Goal: Navigation & Orientation: Find specific page/section

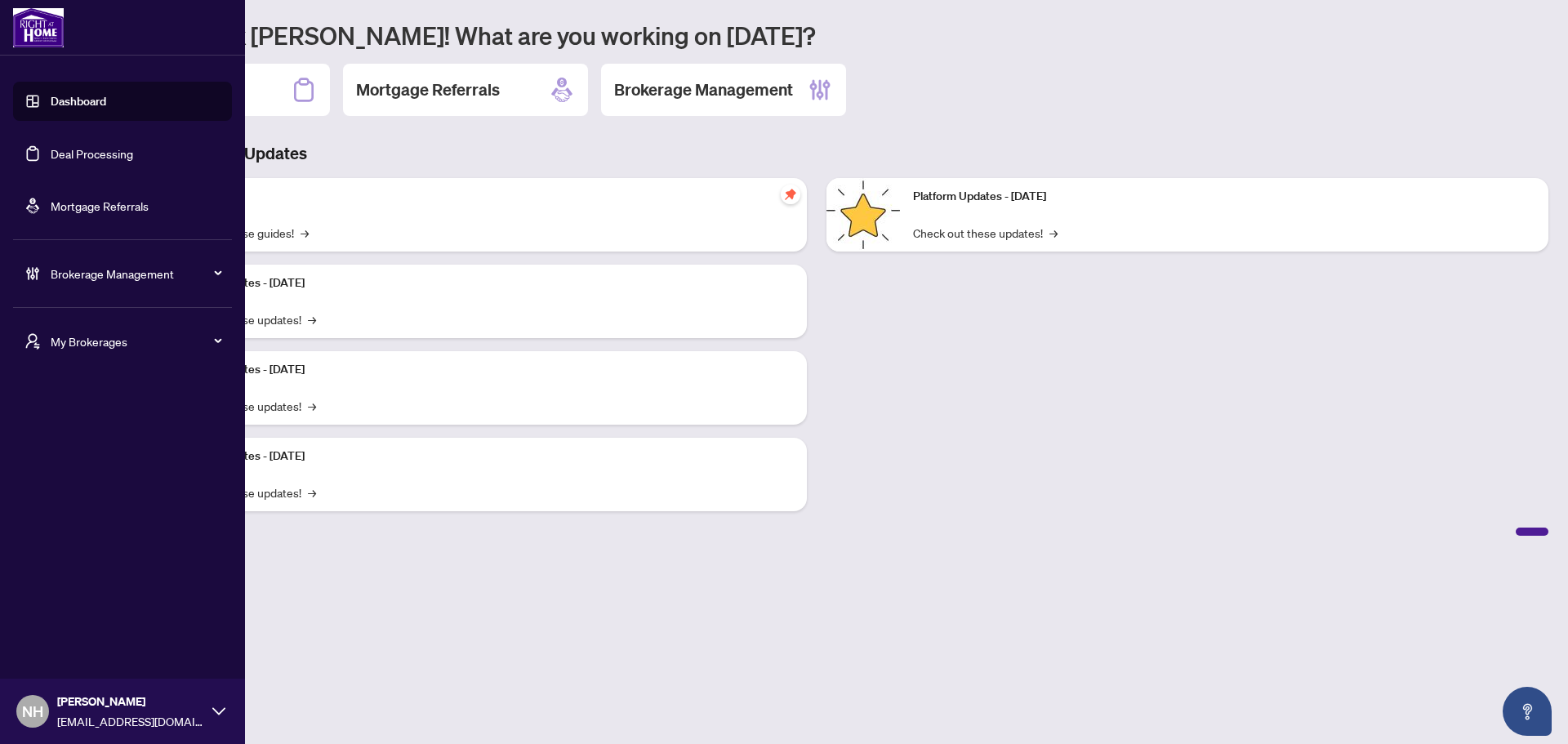
click at [45, 343] on div "My Brokerages" at bounding box center [123, 341] width 219 height 39
click at [74, 397] on li "[PERSON_NAME]" at bounding box center [123, 406] width 219 height 39
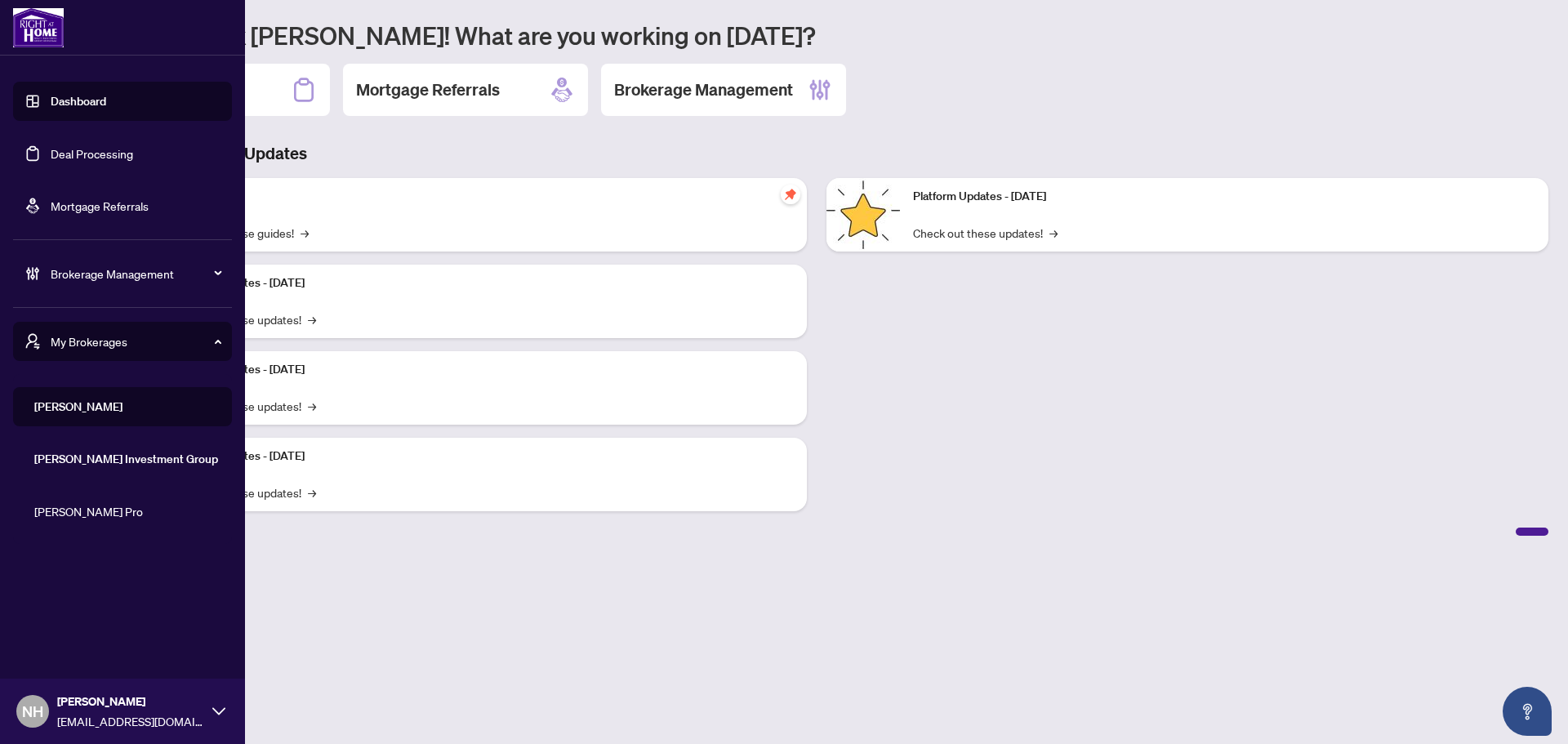
drag, startPoint x: 50, startPoint y: 336, endPoint x: 58, endPoint y: 344, distance: 11.3
click at [50, 336] on div "My Brokerages" at bounding box center [123, 341] width 219 height 39
click at [81, 348] on span "My Brokerages" at bounding box center [135, 341] width 170 height 18
click at [81, 407] on span "[PERSON_NAME]" at bounding box center [128, 407] width 186 height 18
